Goal: Navigation & Orientation: Find specific page/section

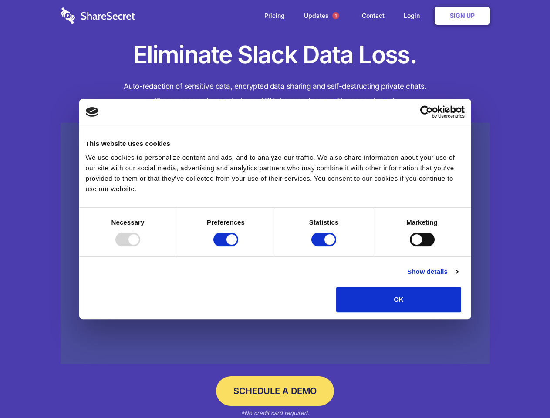
click at [140, 246] on div at bounding box center [127, 240] width 25 height 14
click at [238, 246] on input "Preferences" at bounding box center [225, 240] width 25 height 14
checkbox input "false"
click at [325, 246] on input "Statistics" at bounding box center [323, 240] width 25 height 14
checkbox input "false"
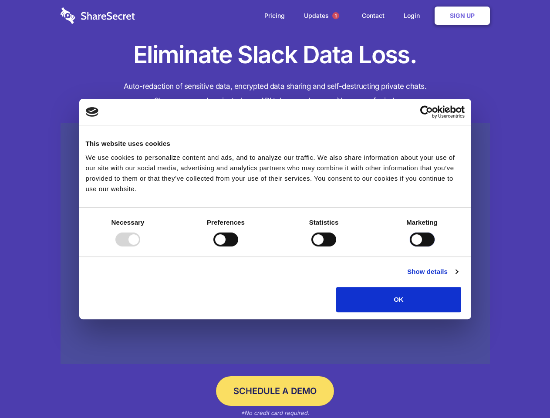
click at [410, 246] on input "Marketing" at bounding box center [422, 240] width 25 height 14
checkbox input "true"
click at [458, 277] on link "Show details" at bounding box center [432, 272] width 51 height 10
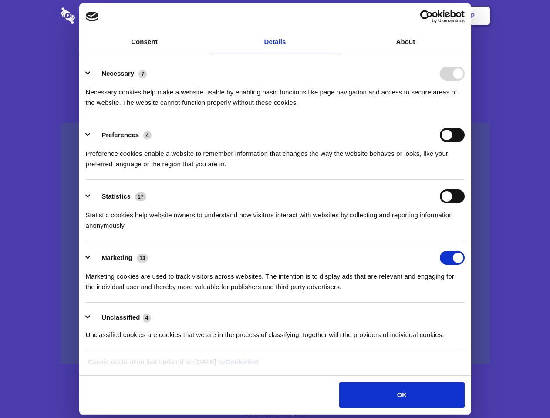
click at [469, 315] on ul "Necessary 7 Necessary cookies help make a website usable by enabling basic func…" at bounding box center [274, 204] width 387 height 294
click at [335, 16] on span "1" at bounding box center [335, 15] width 7 height 7
